Goal: Transaction & Acquisition: Subscribe to service/newsletter

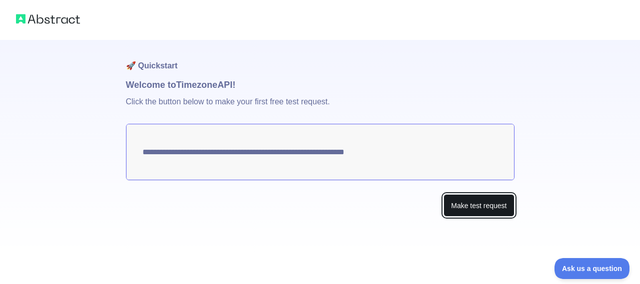
click at [463, 211] on button "Make test request" at bounding box center [478, 205] width 70 height 22
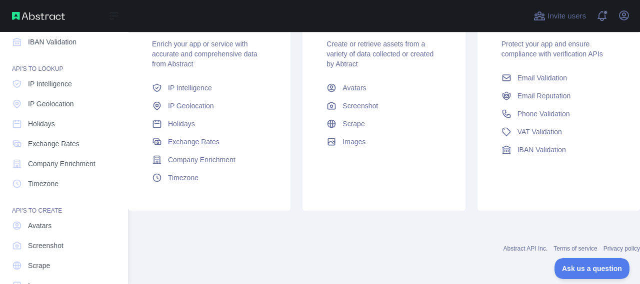
scroll to position [150, 0]
